Goal: Task Accomplishment & Management: Manage account settings

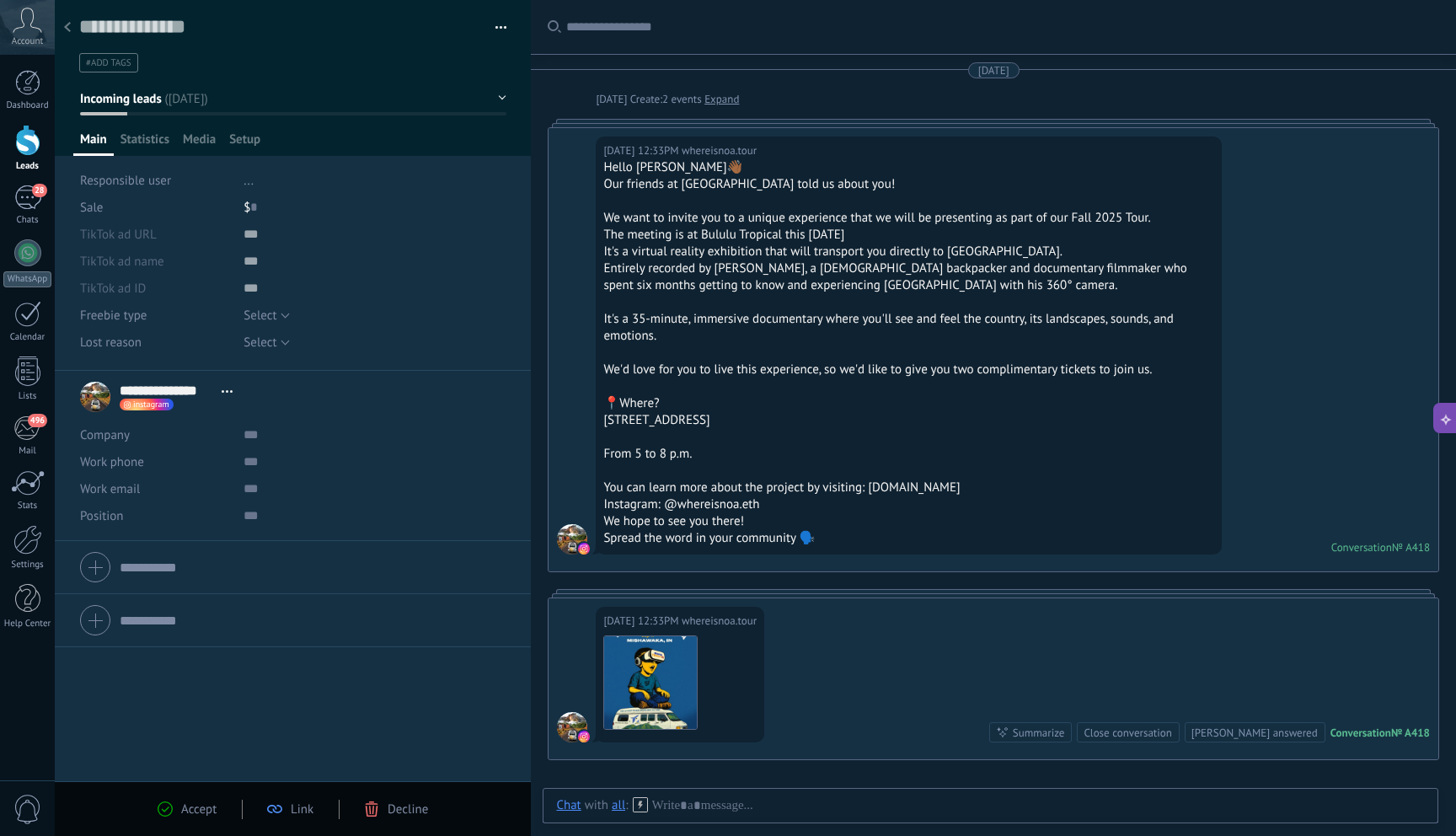
scroll to position [25, 0]
click at [75, 30] on div at bounding box center [68, 28] width 23 height 33
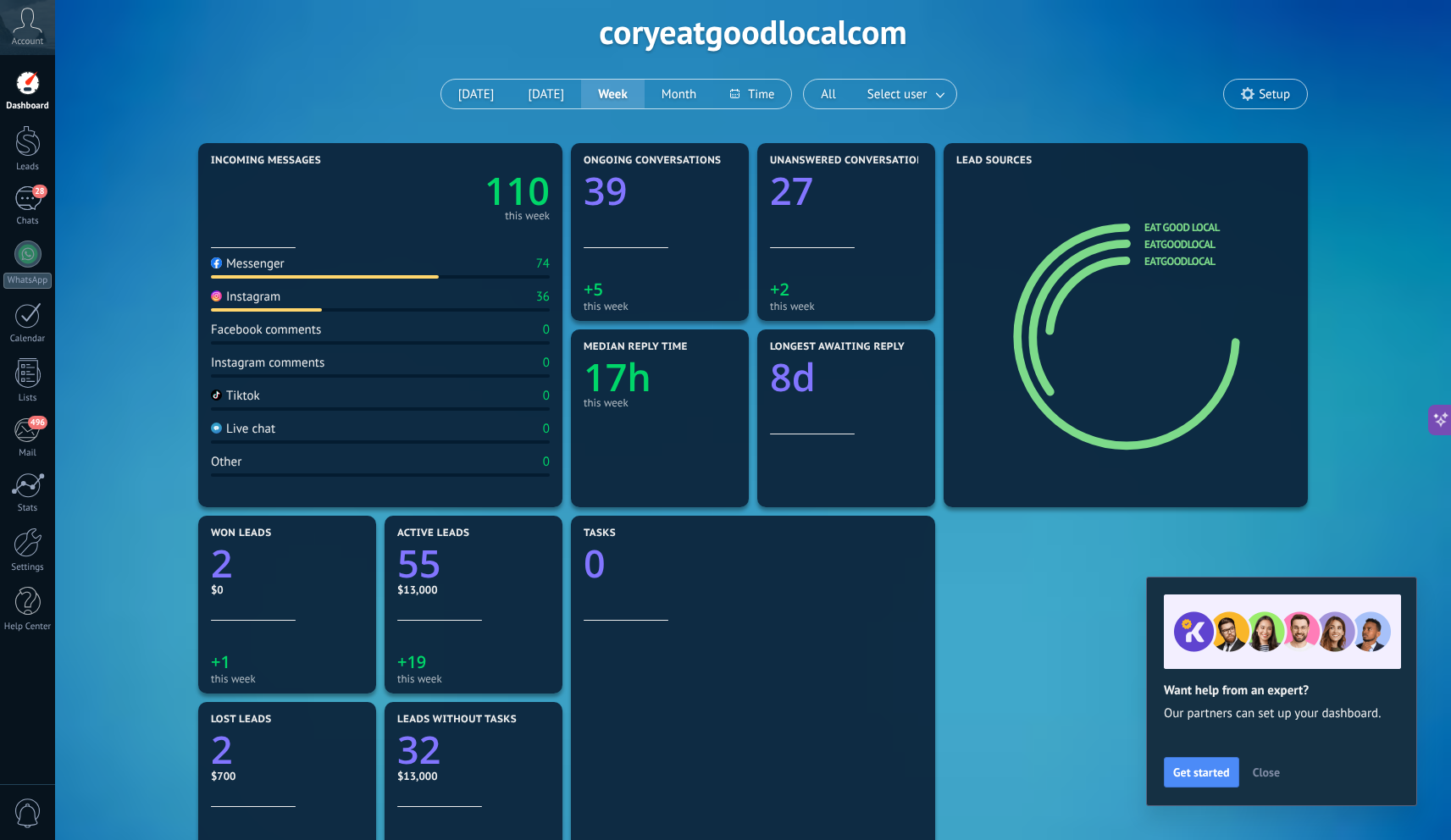
scroll to position [77, 0]
click at [226, 571] on text "2" at bounding box center [221, 562] width 22 height 51
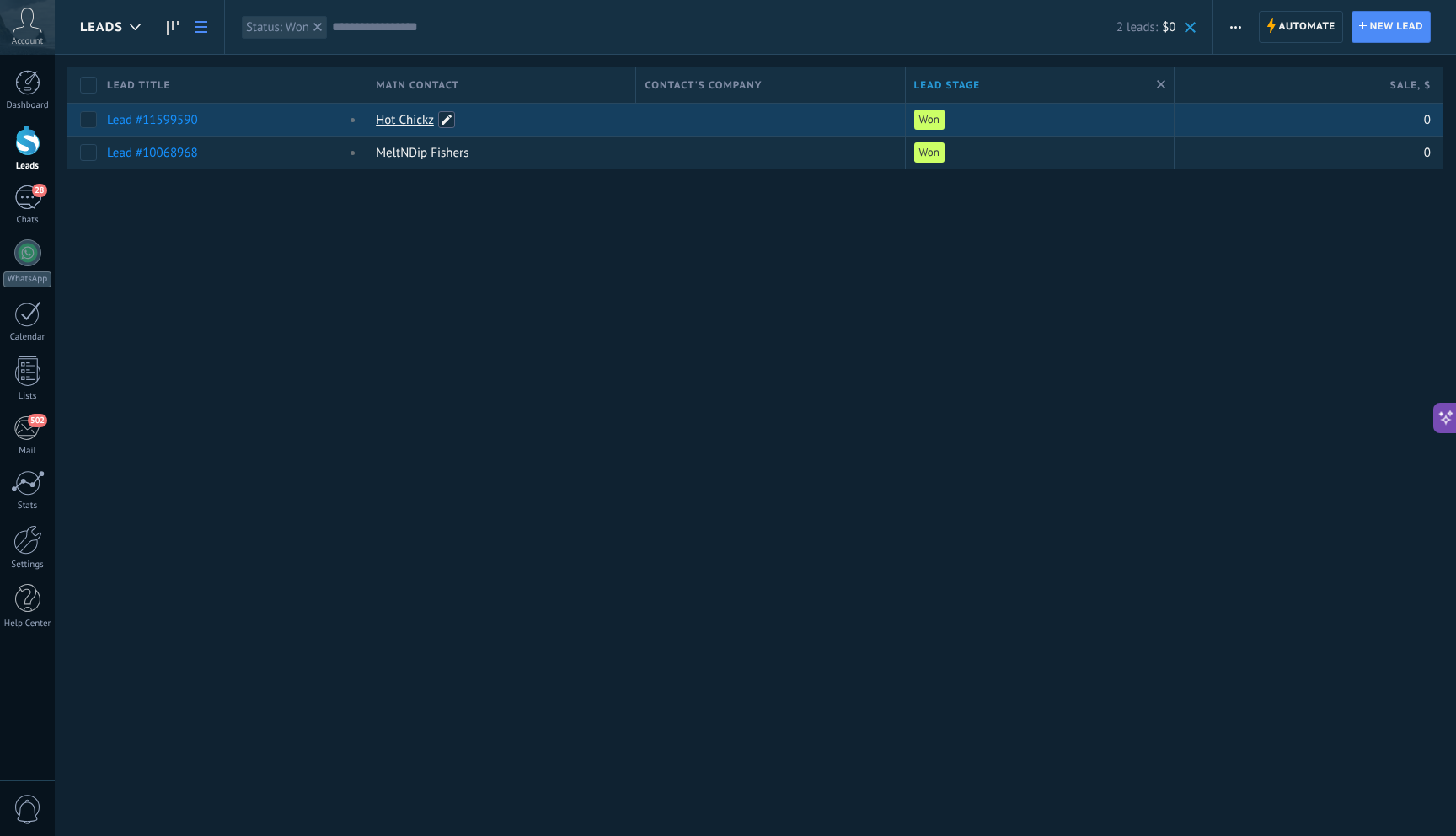
click at [445, 115] on span at bounding box center [445, 119] width 16 height 16
click at [541, 450] on div "Leads Automate New broadcast Edit pipeline Print List settings Import Export Fi…" at bounding box center [756, 418] width 1401 height 836
click at [169, 121] on link "Lead #11599590" at bounding box center [153, 120] width 91 height 16
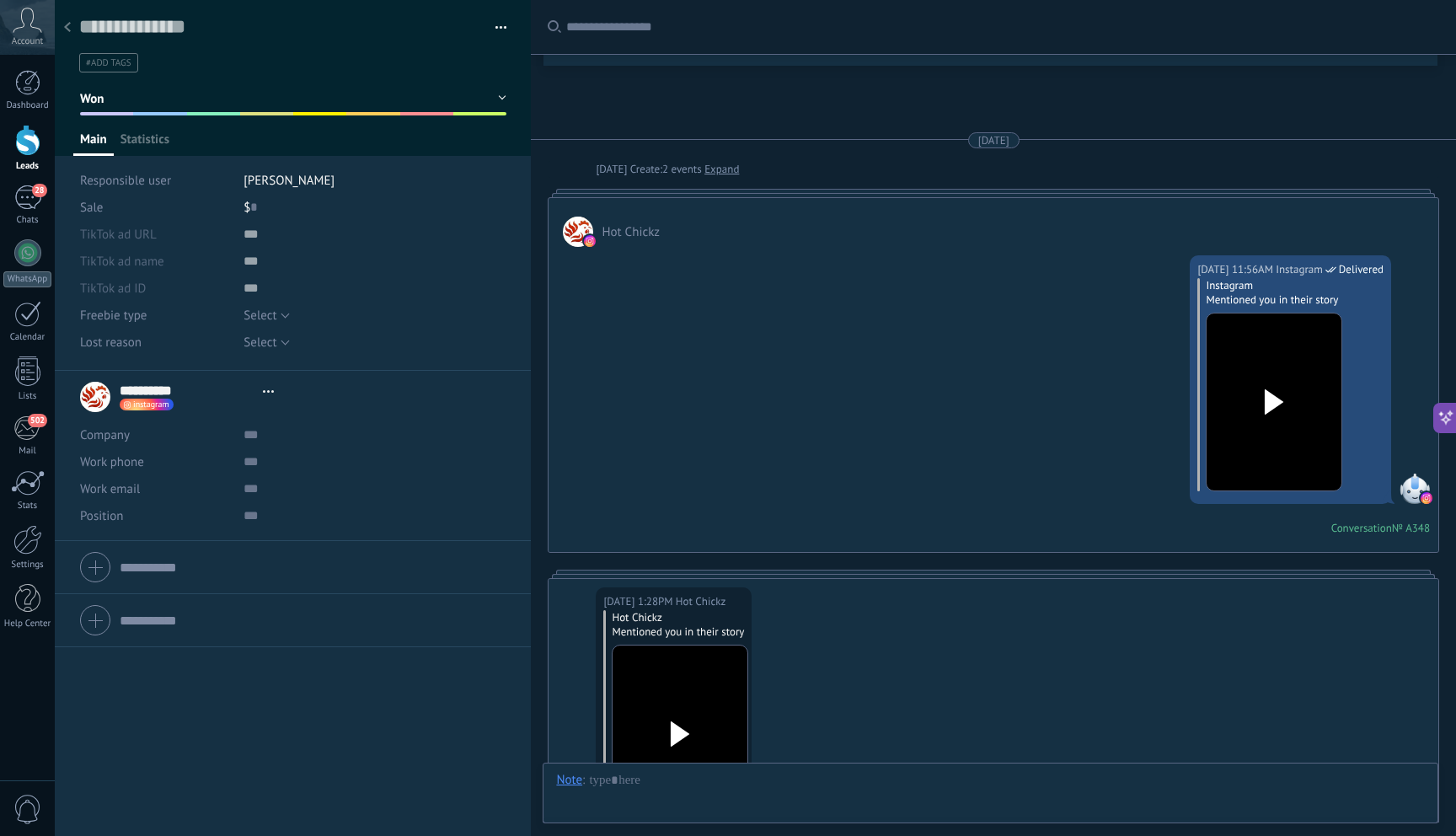
type textarea "**********"
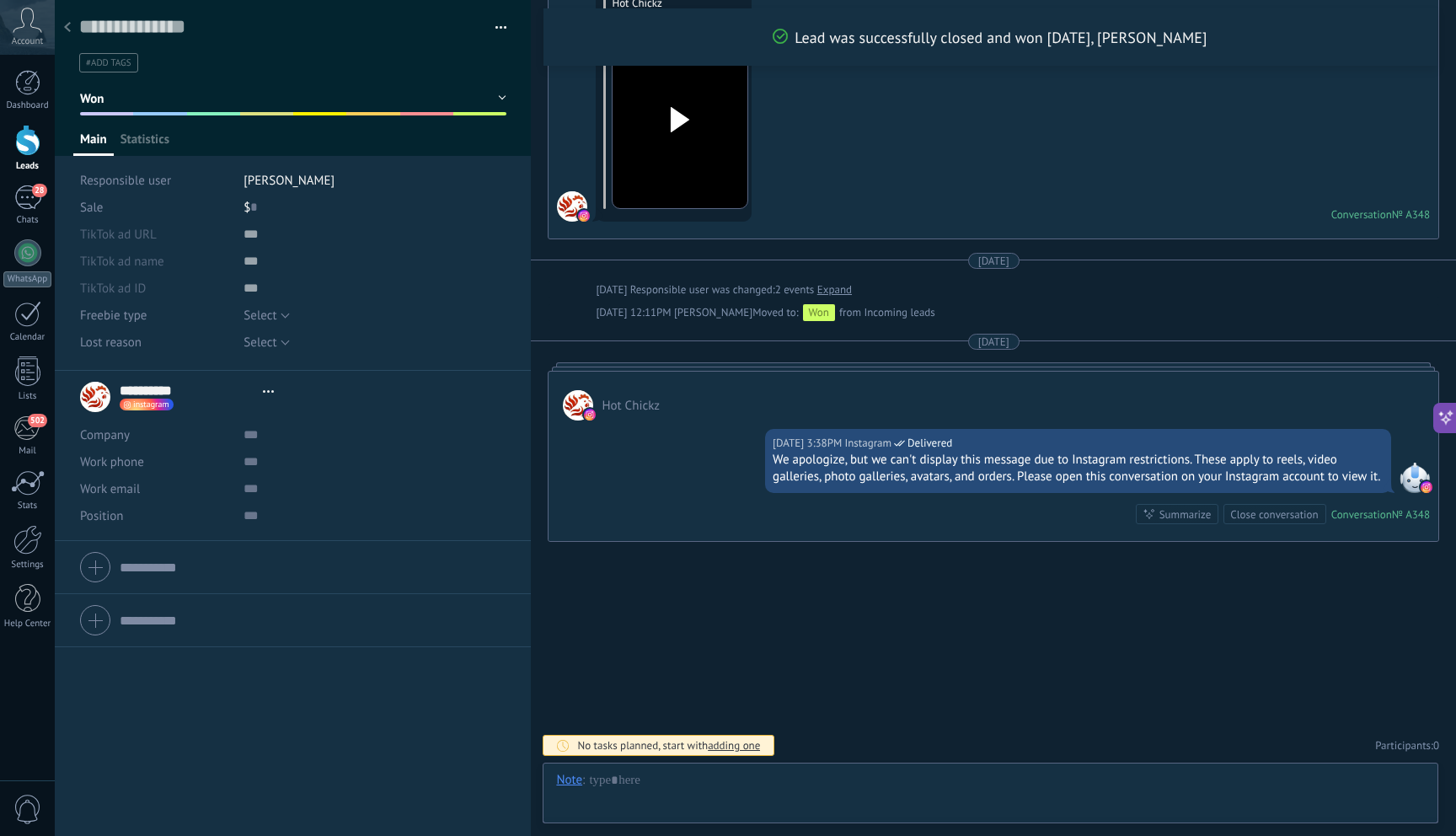
scroll to position [25, 0]
click at [259, 205] on div "$ 0" at bounding box center [375, 208] width 263 height 27
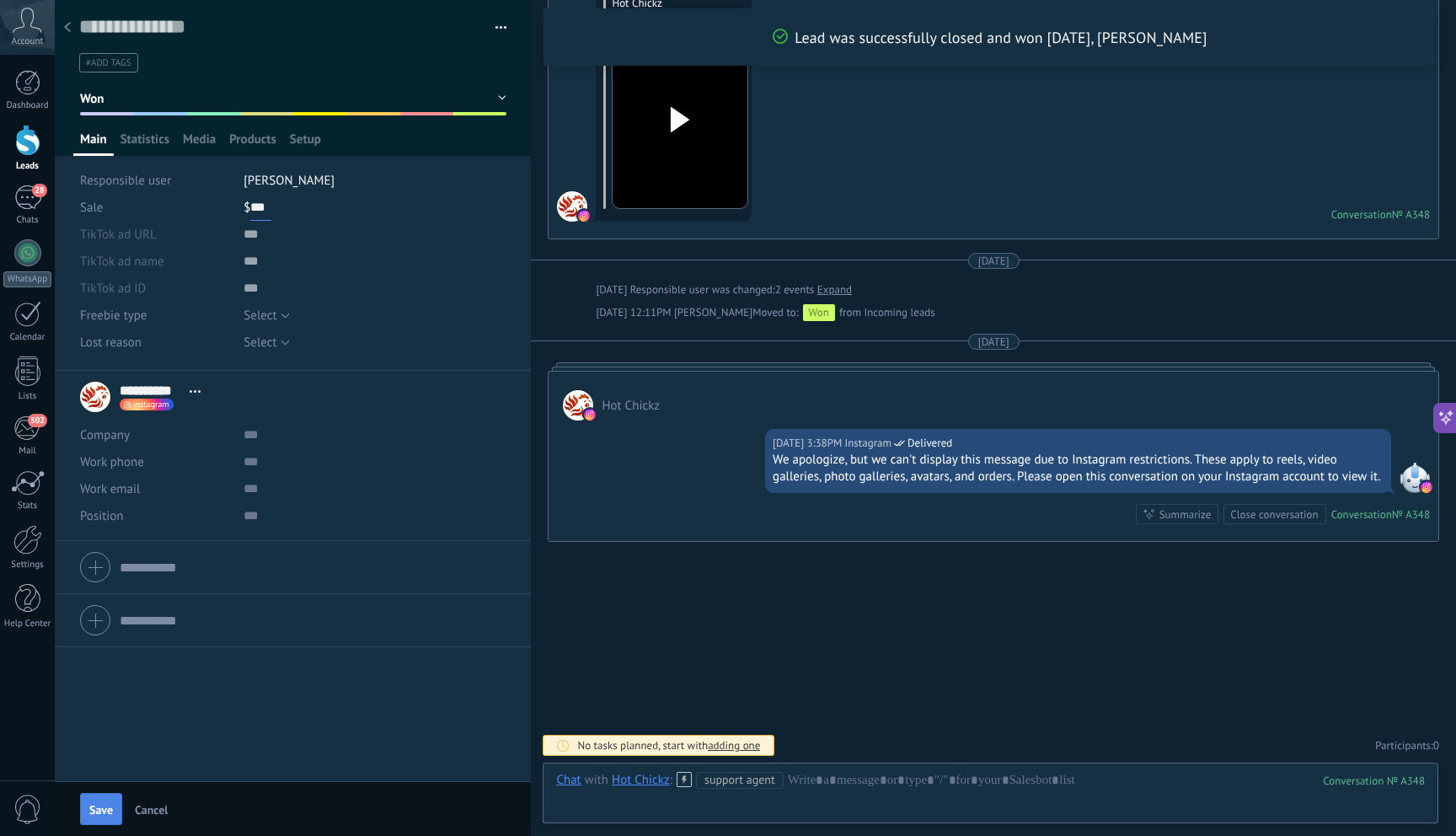
type input "***"
click at [104, 816] on span "Save" at bounding box center [100, 810] width 23 height 12
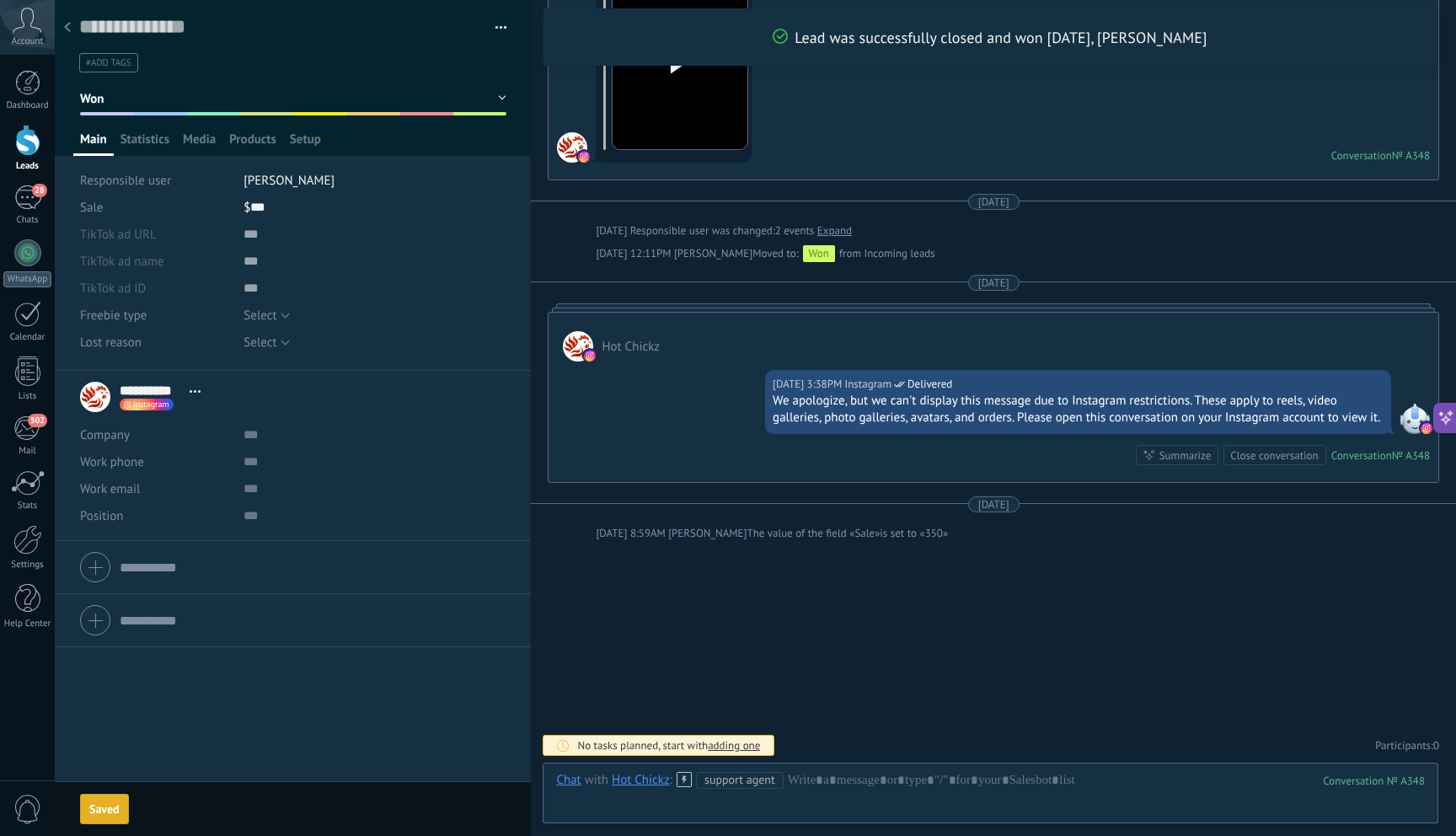
scroll to position [0, 0]
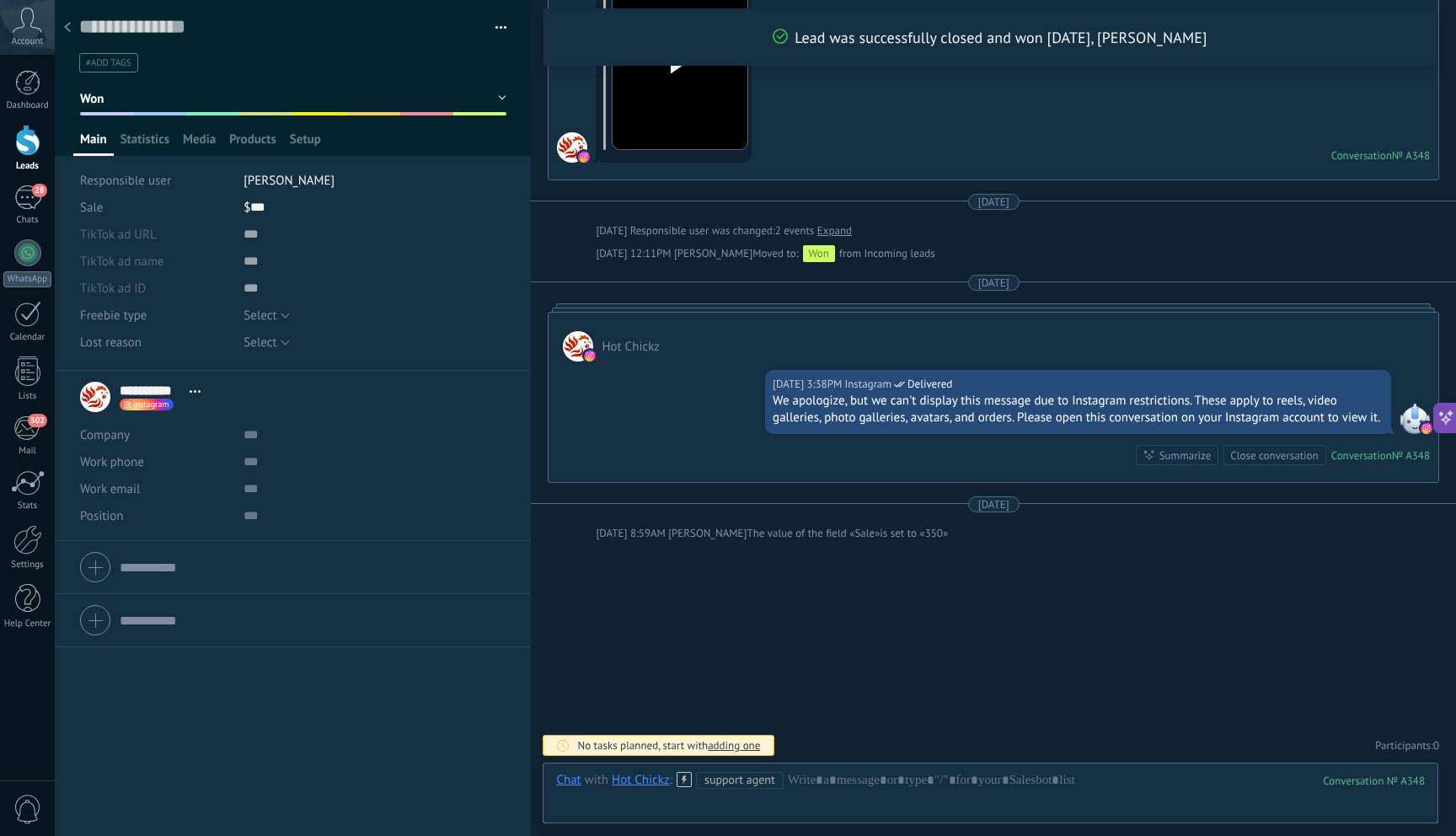
click at [63, 28] on div at bounding box center [68, 28] width 23 height 33
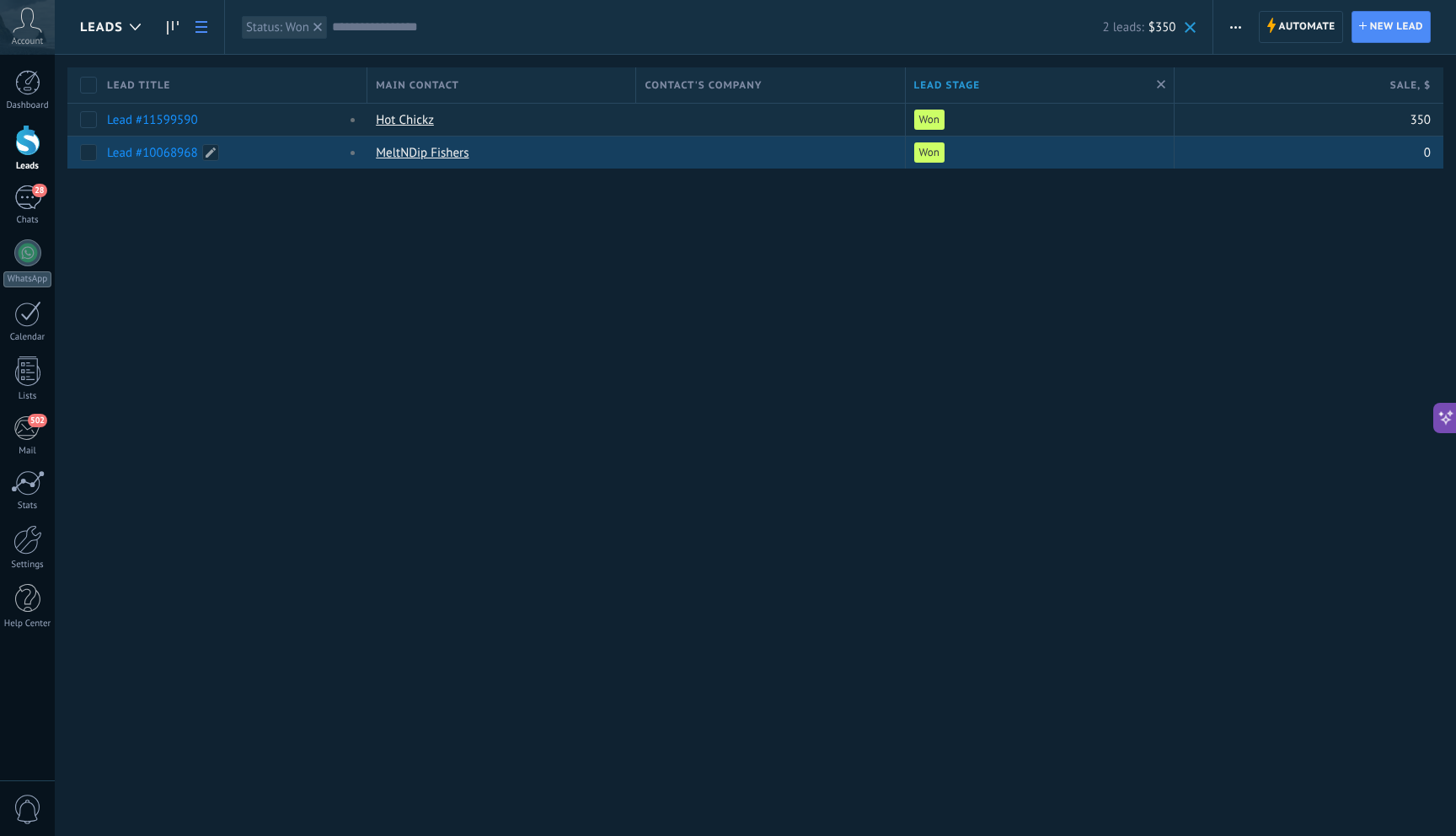
click at [159, 155] on link "Lead #10068968" at bounding box center [153, 153] width 91 height 16
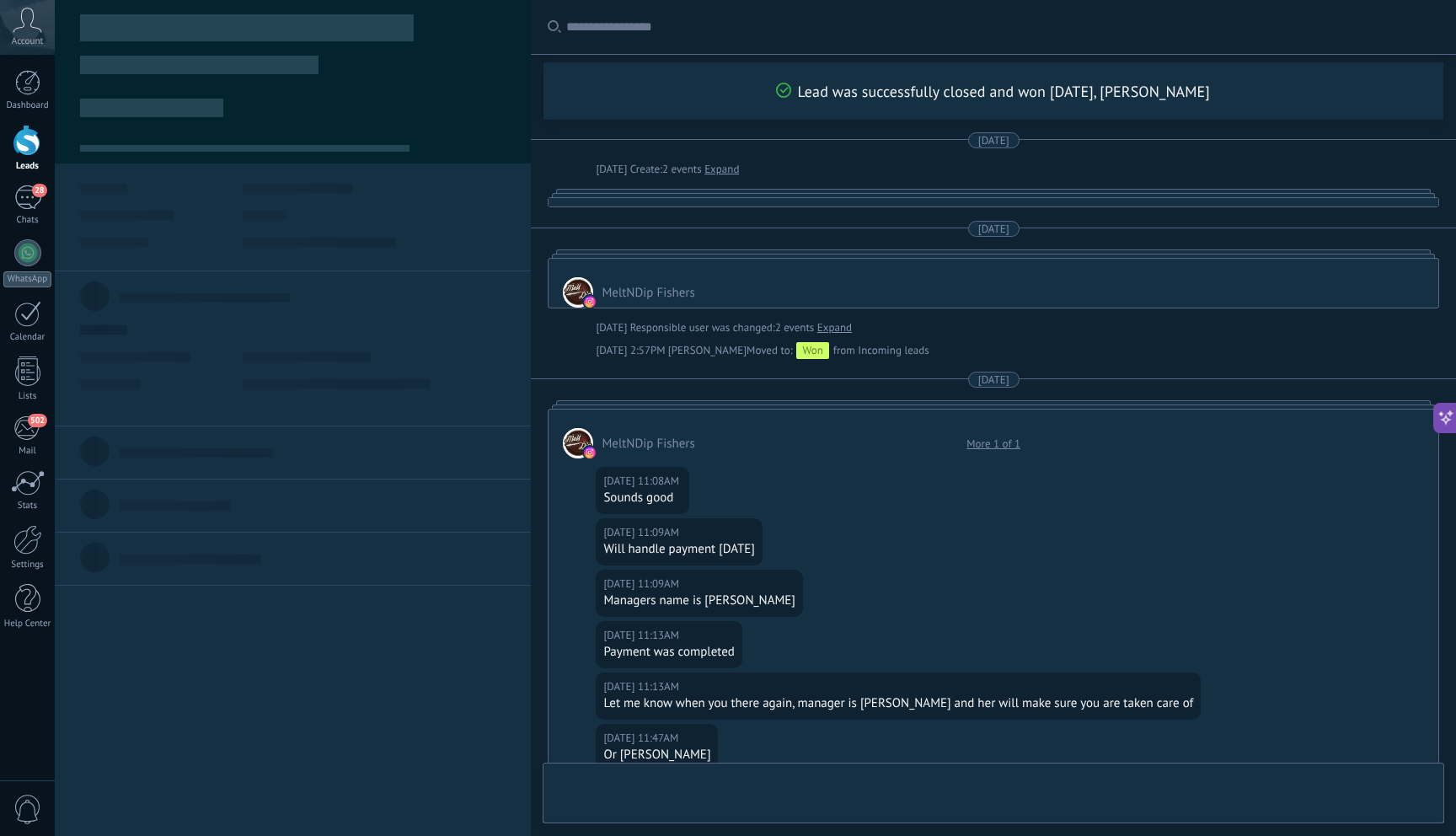
scroll to position [881, 0]
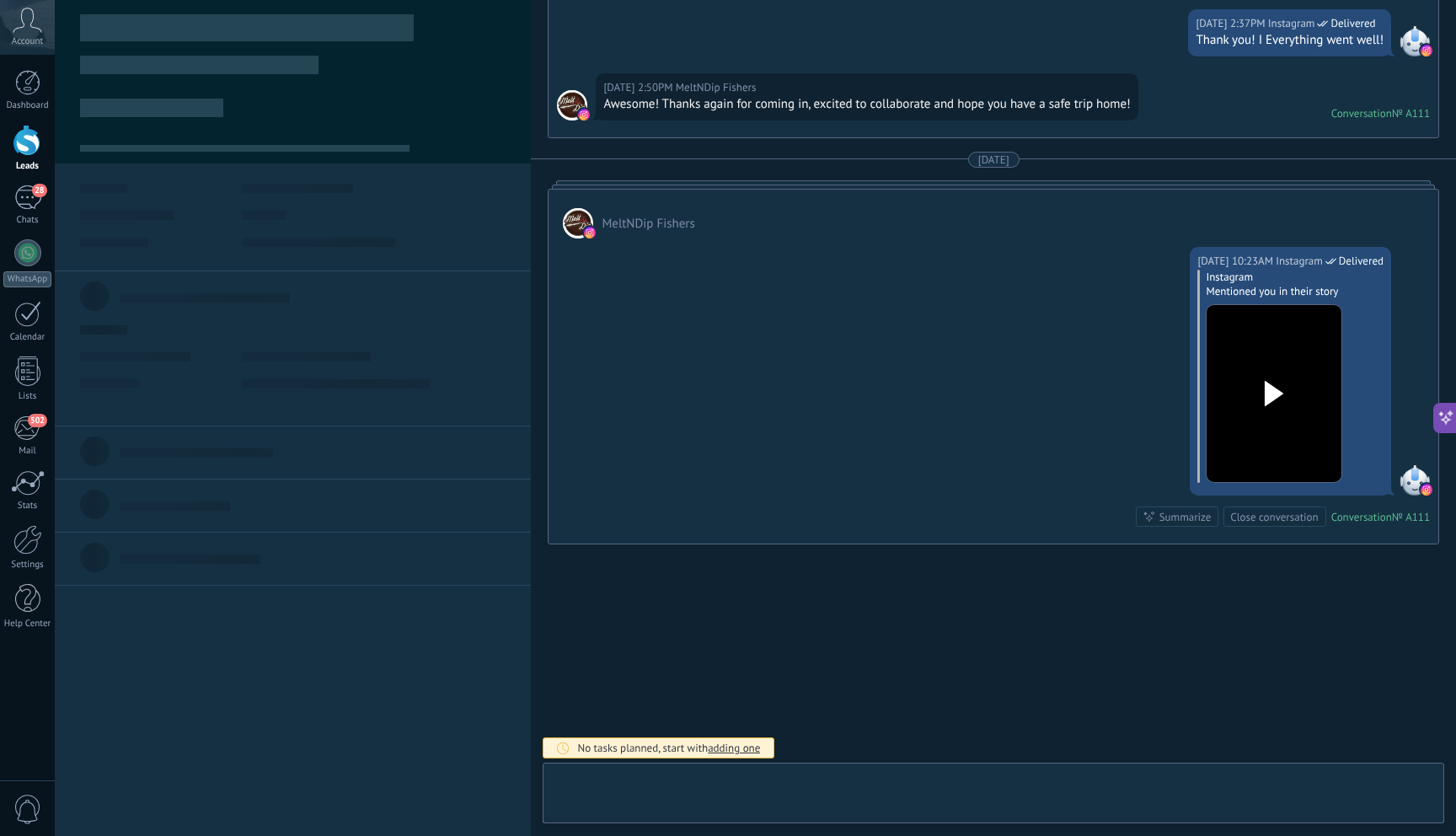
type textarea "**********"
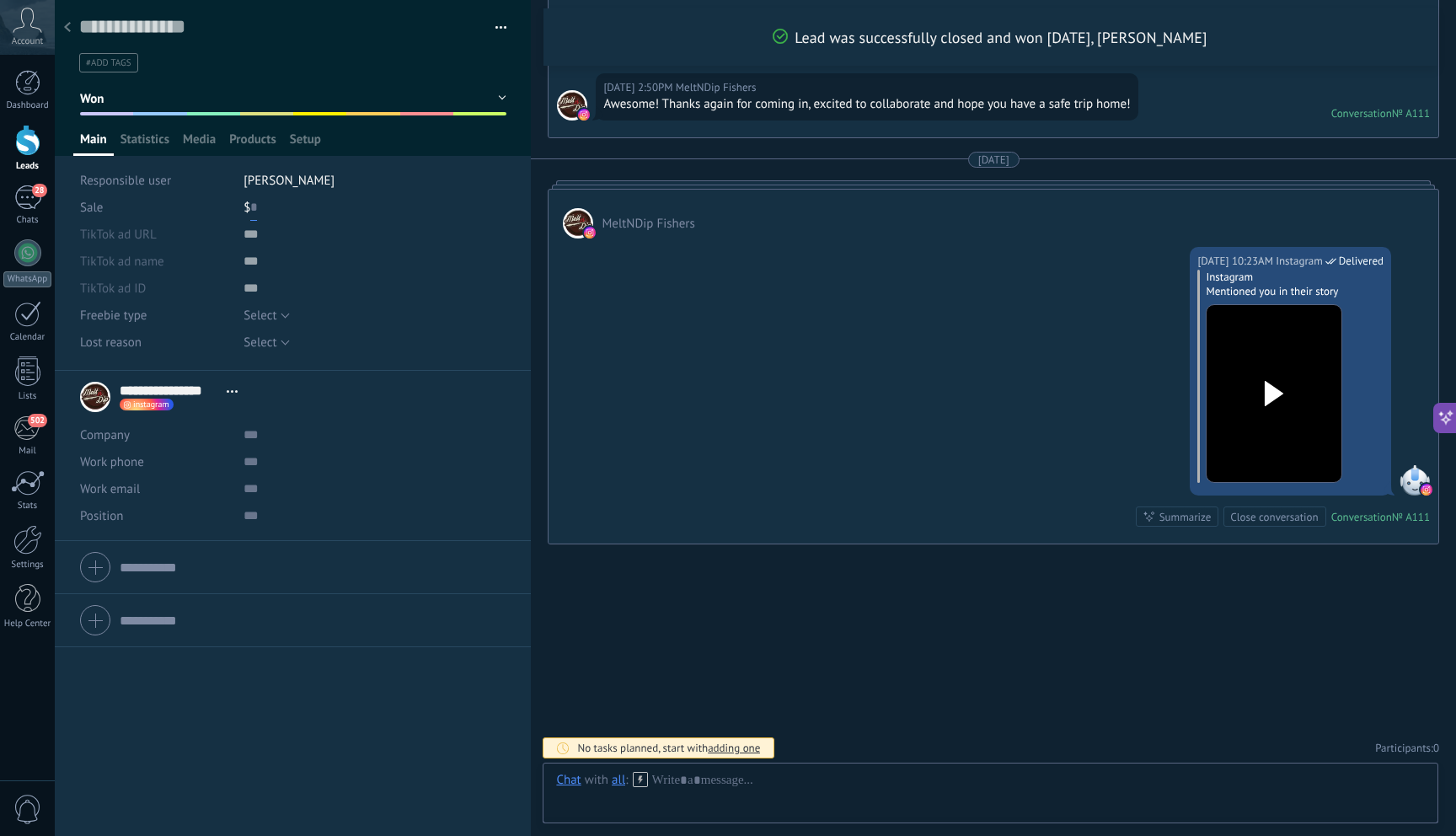
click at [251, 207] on input "text" at bounding box center [253, 208] width 7 height 27
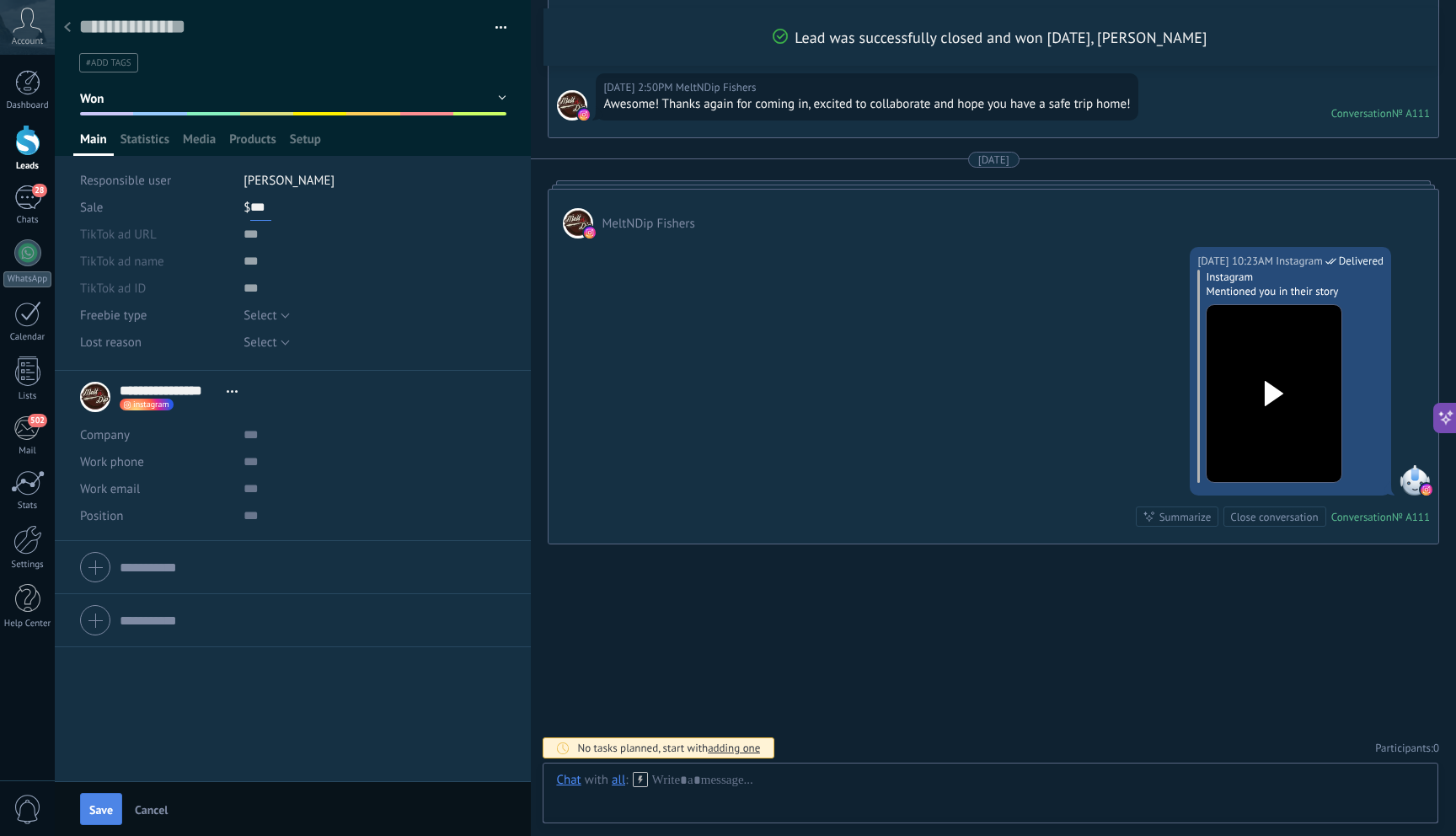
type input "***"
click at [97, 819] on button "Save" at bounding box center [101, 808] width 43 height 32
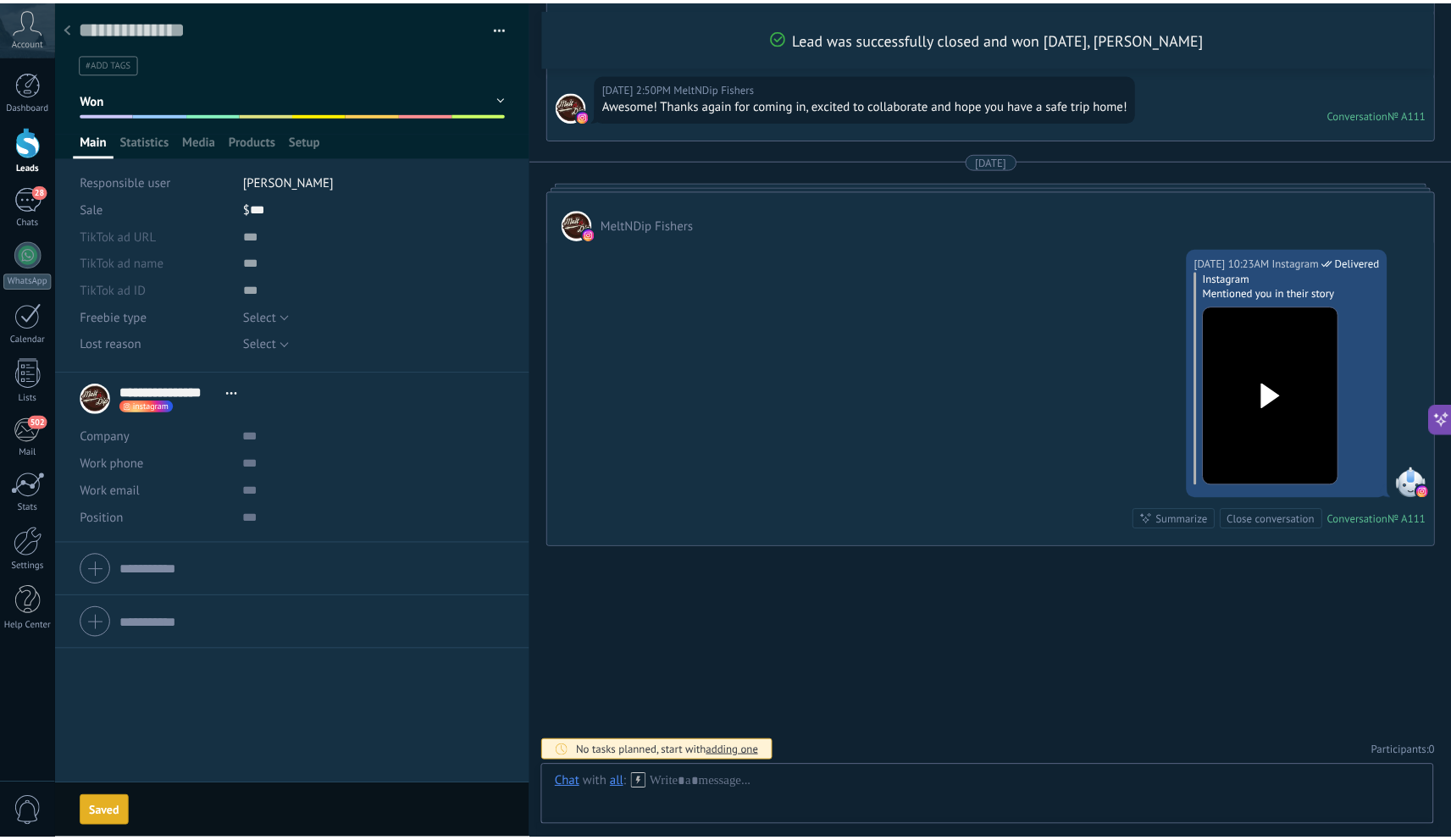
scroll to position [1392, 0]
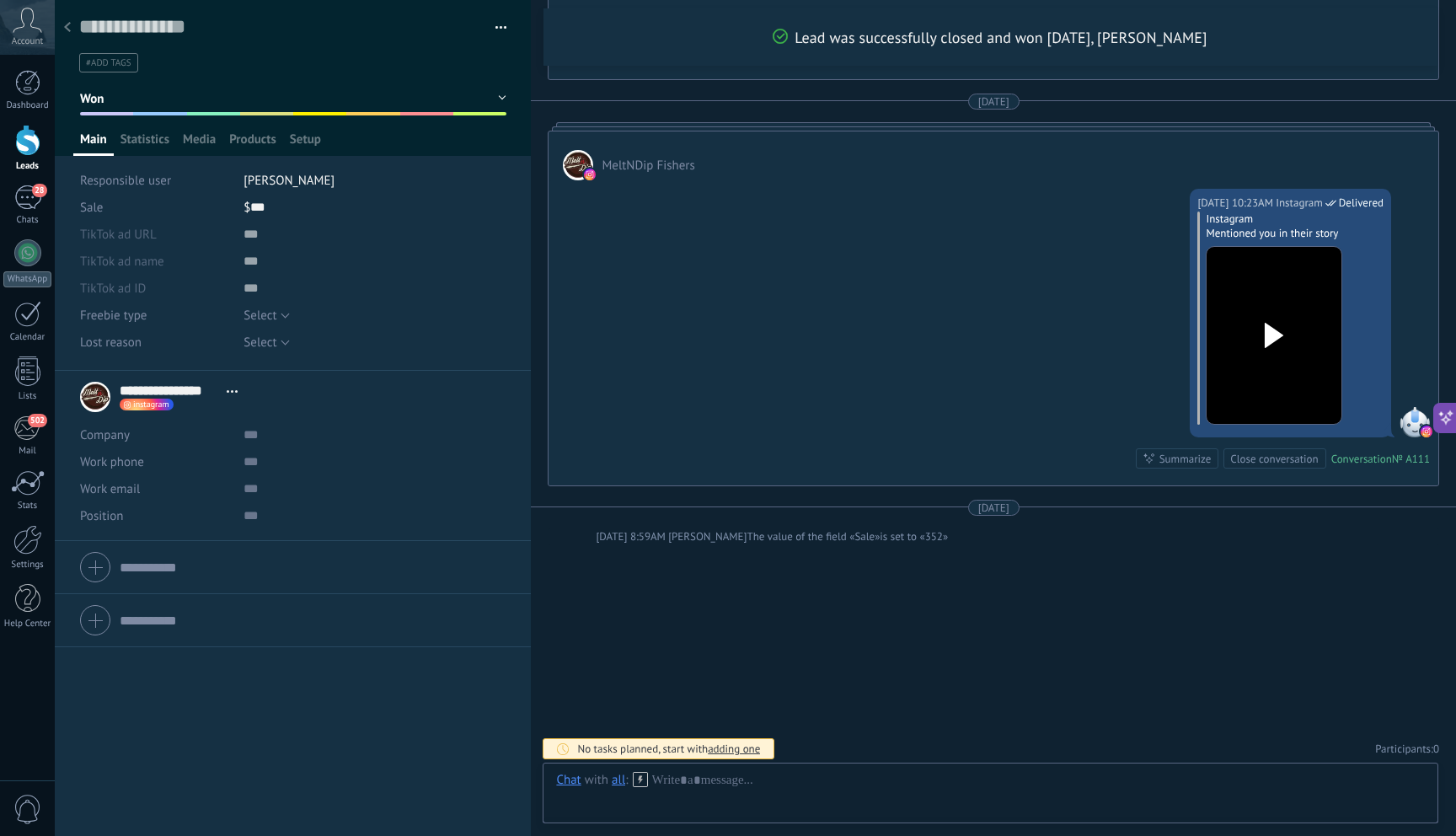
click at [75, 18] on div at bounding box center [68, 28] width 23 height 33
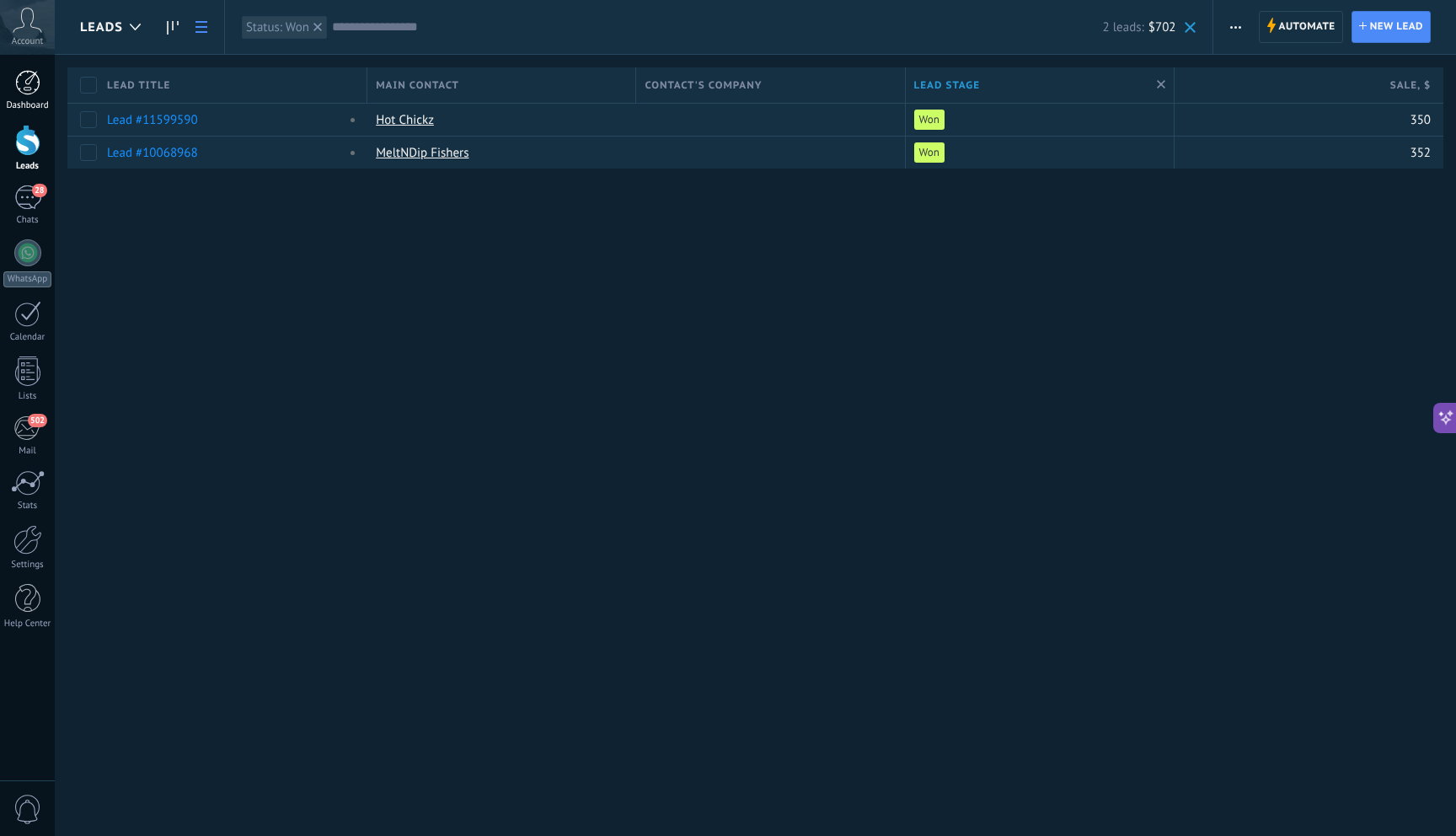
click at [30, 72] on div at bounding box center [28, 82] width 25 height 25
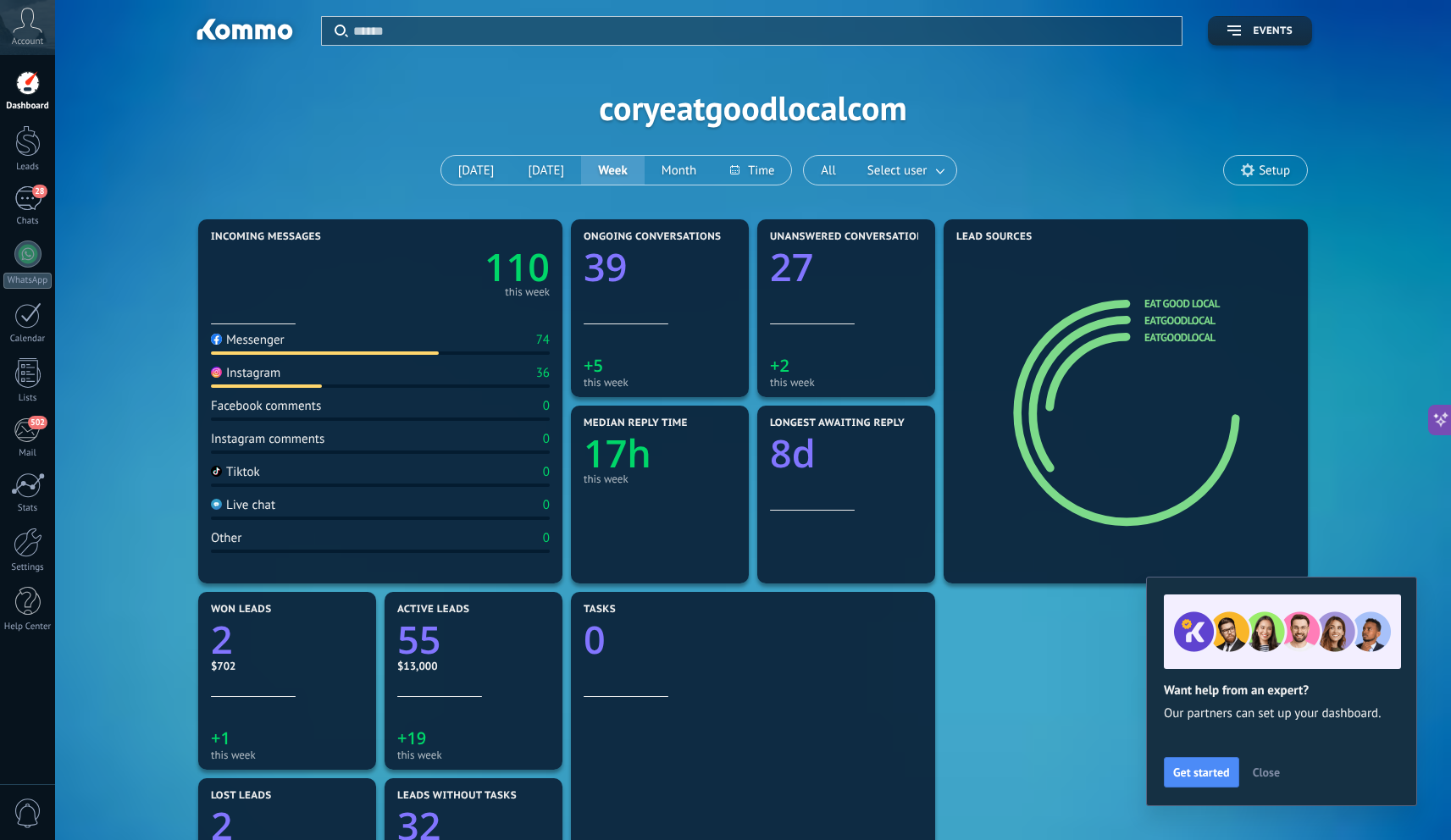
click at [28, 50] on div "Account" at bounding box center [27, 27] width 55 height 55
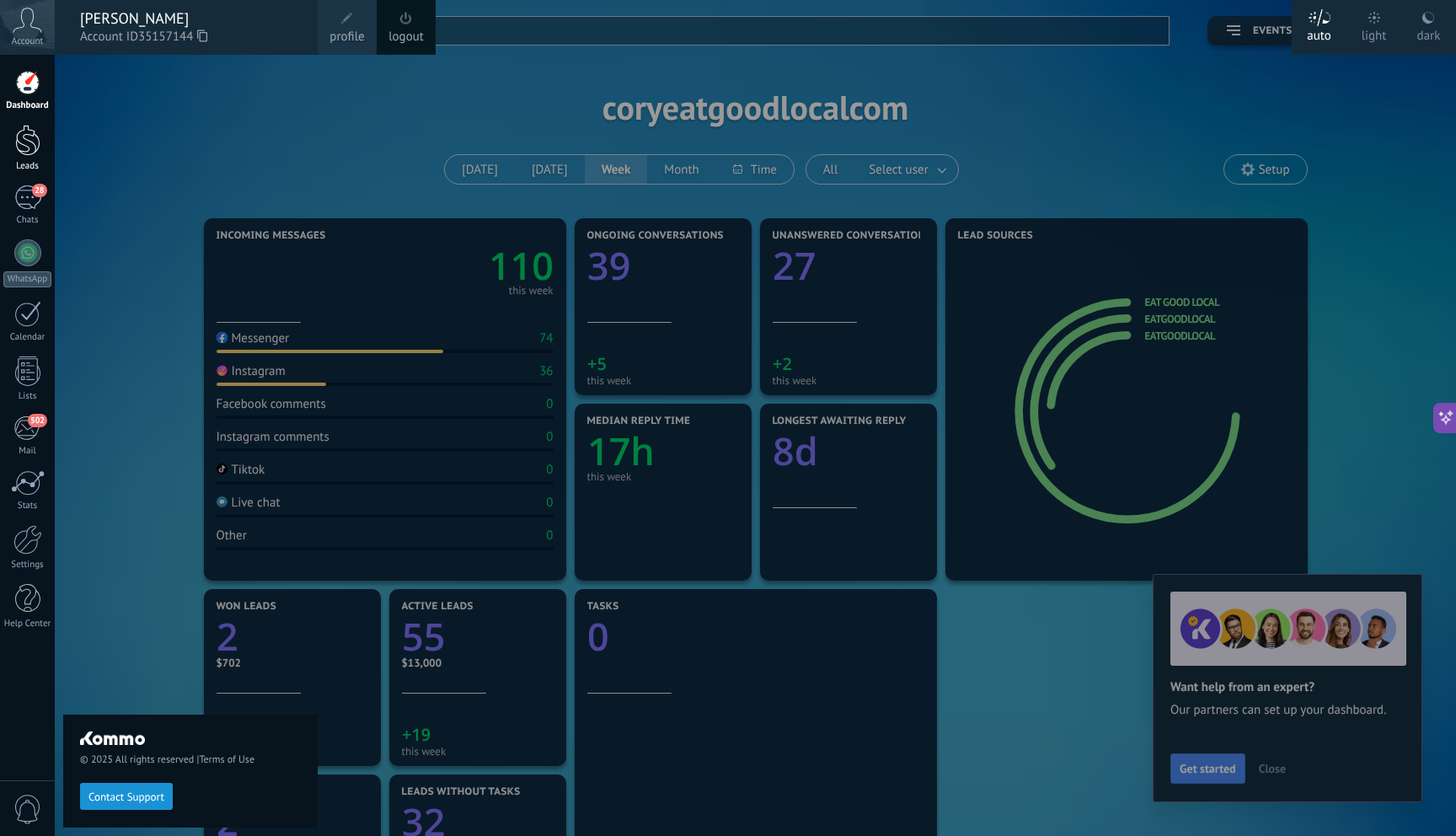
click at [30, 157] on link "Leads" at bounding box center [27, 148] width 55 height 47
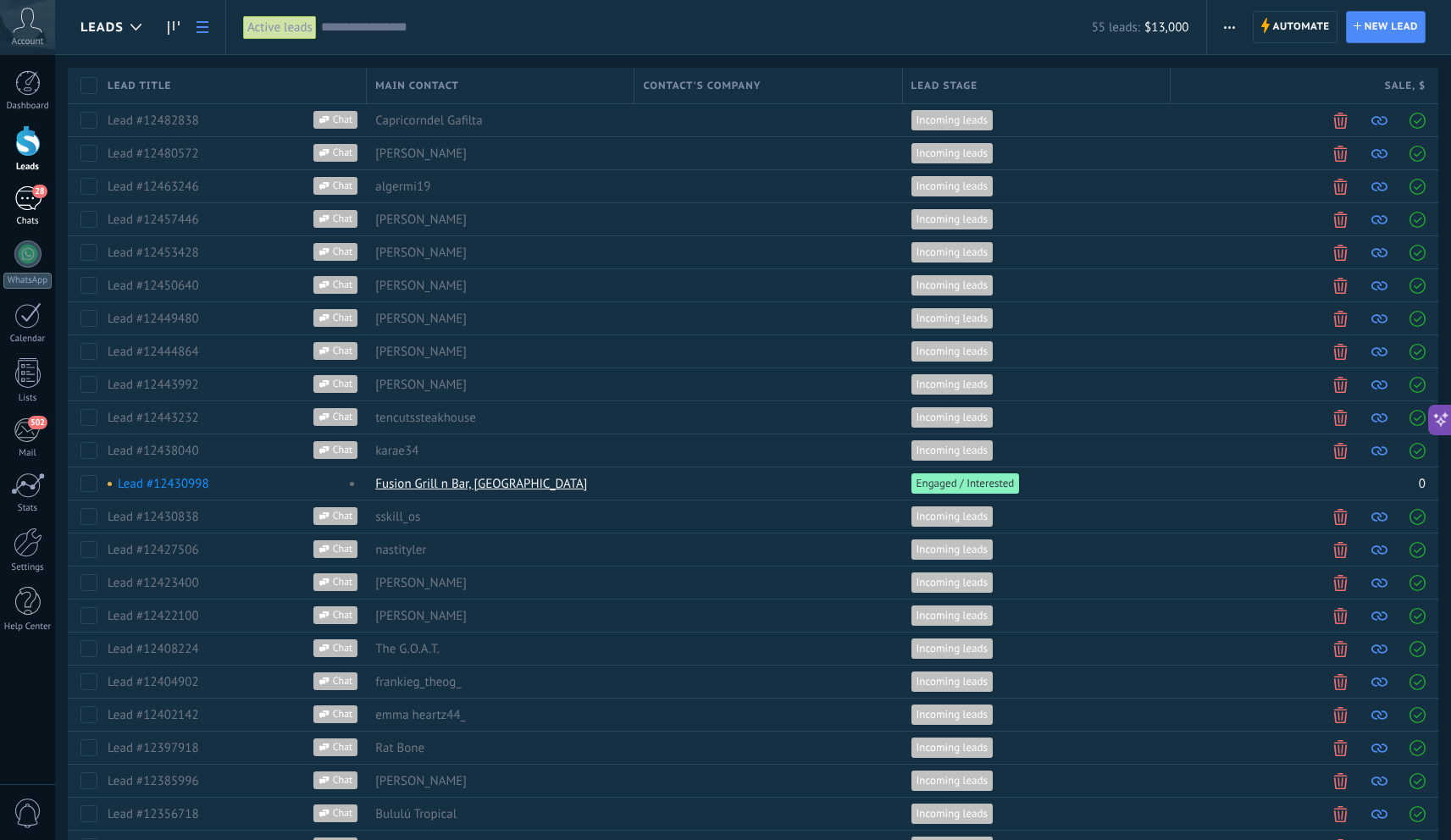
click at [31, 194] on div "28" at bounding box center [28, 198] width 27 height 24
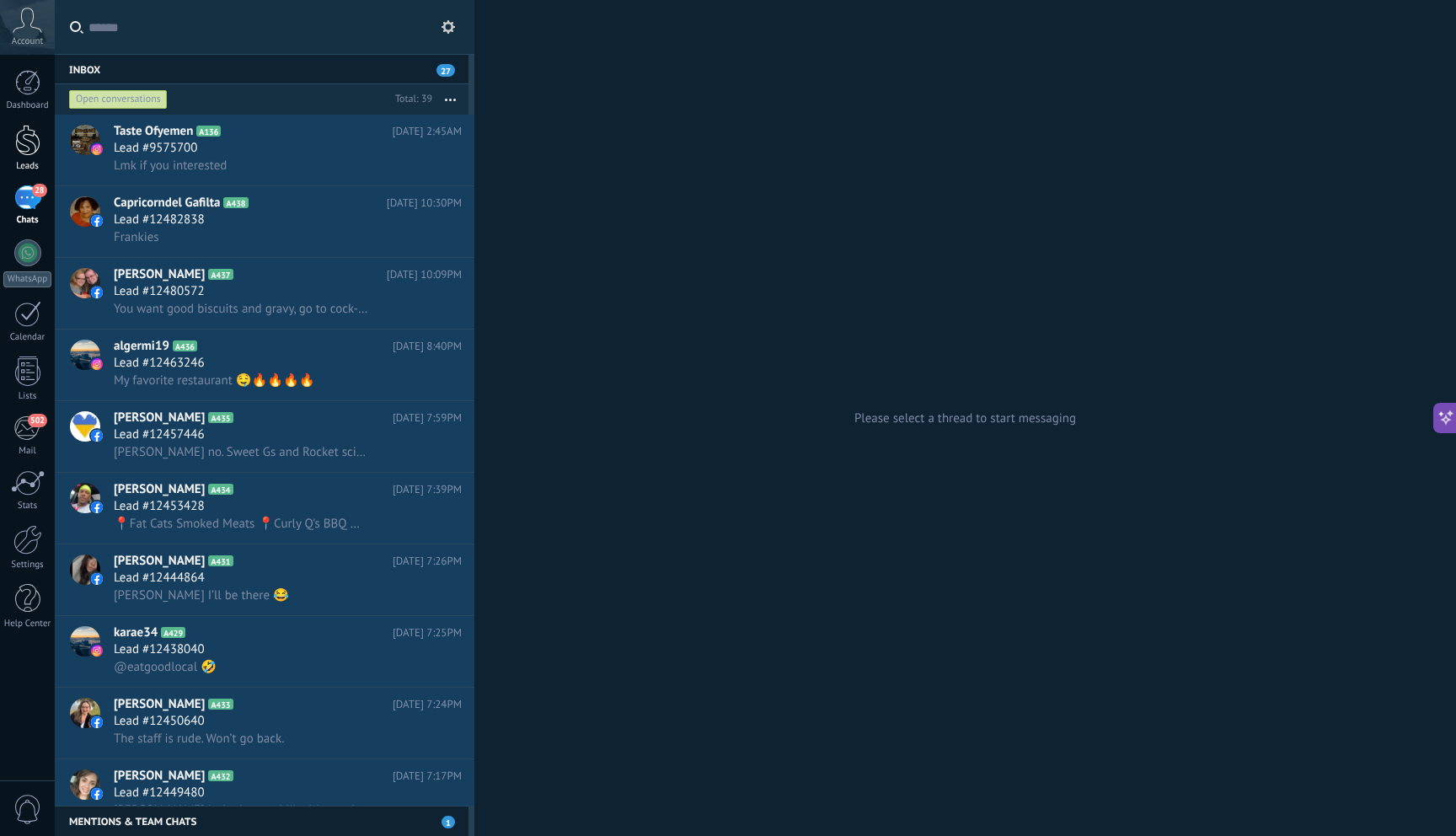
click at [31, 137] on div at bounding box center [28, 140] width 25 height 31
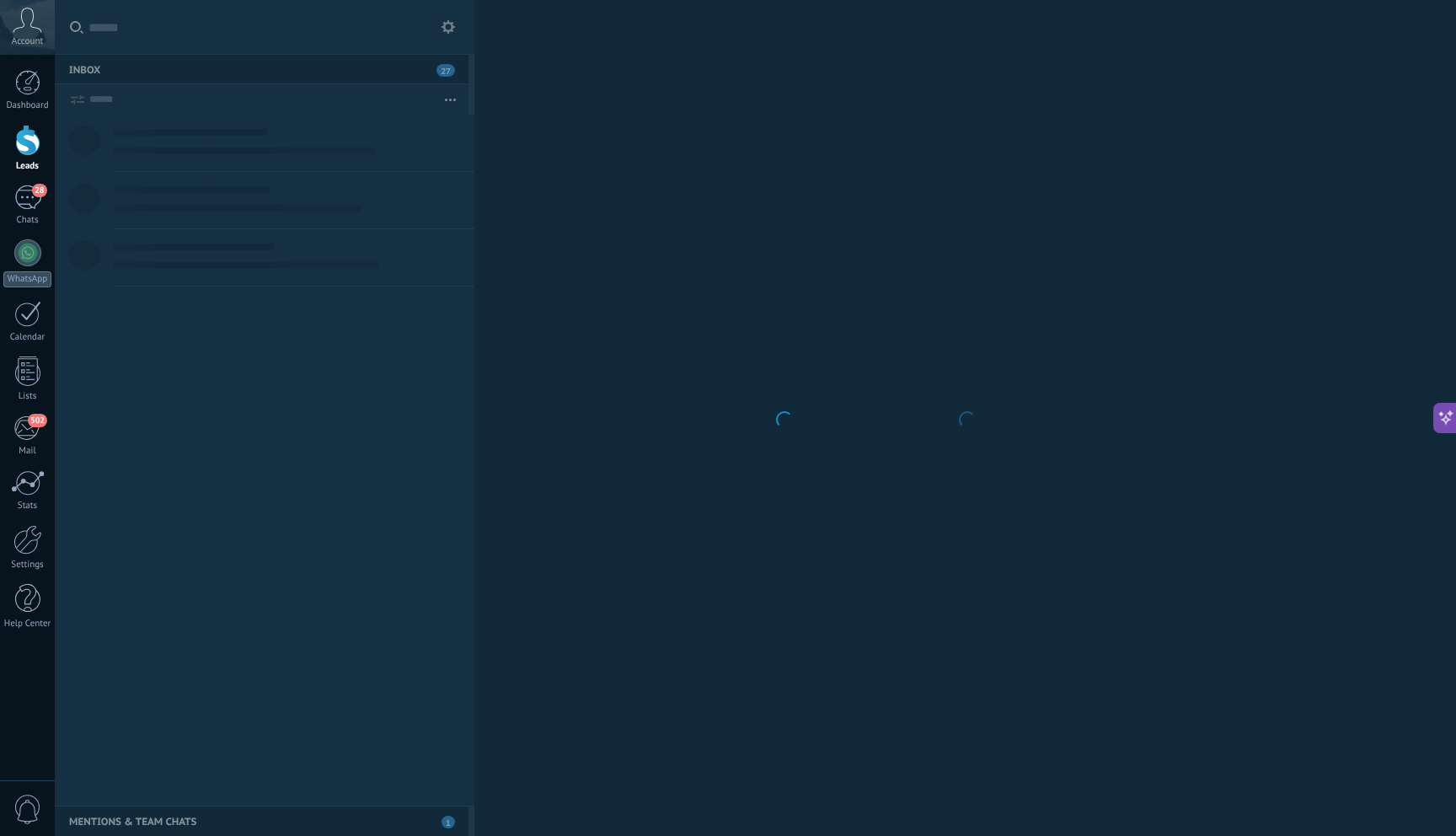
click at [21, 133] on div at bounding box center [28, 140] width 25 height 31
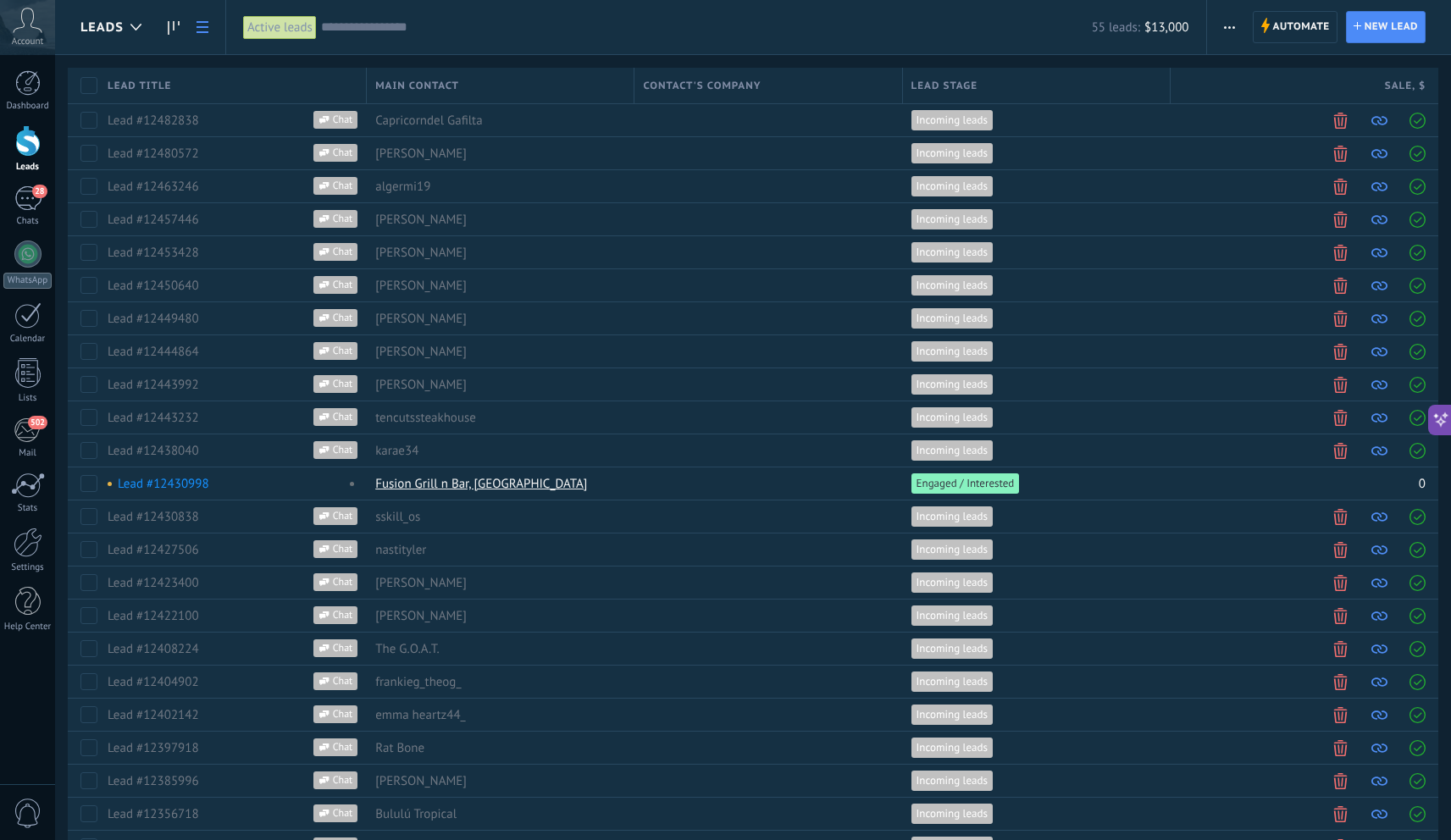
click at [193, 30] on link at bounding box center [203, 27] width 29 height 33
click at [202, 31] on use at bounding box center [202, 27] width 12 height 12
click at [168, 26] on use at bounding box center [174, 28] width 12 height 14
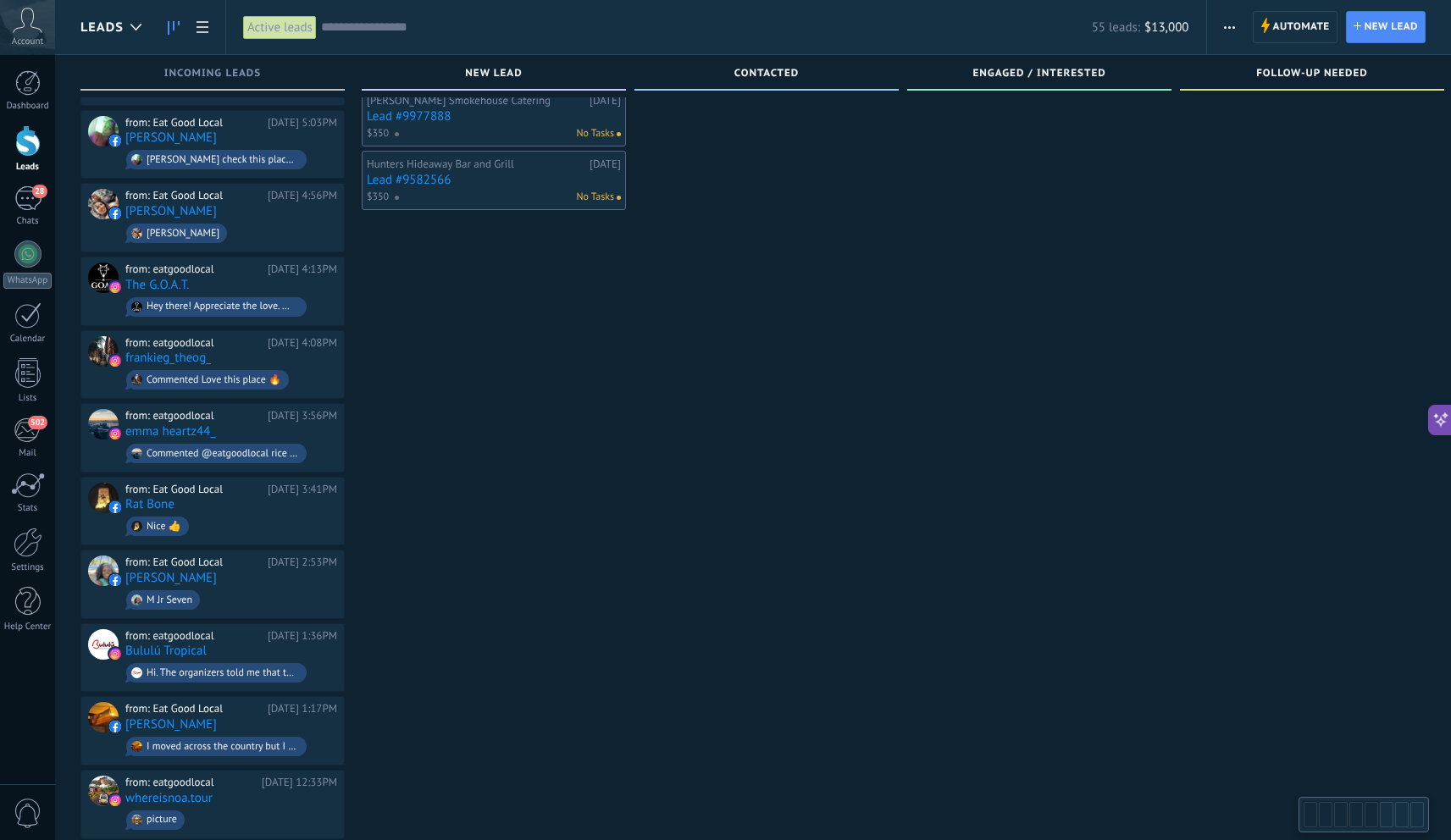
scroll to position [976, 0]
